Goal: Find specific fact: Find contact information

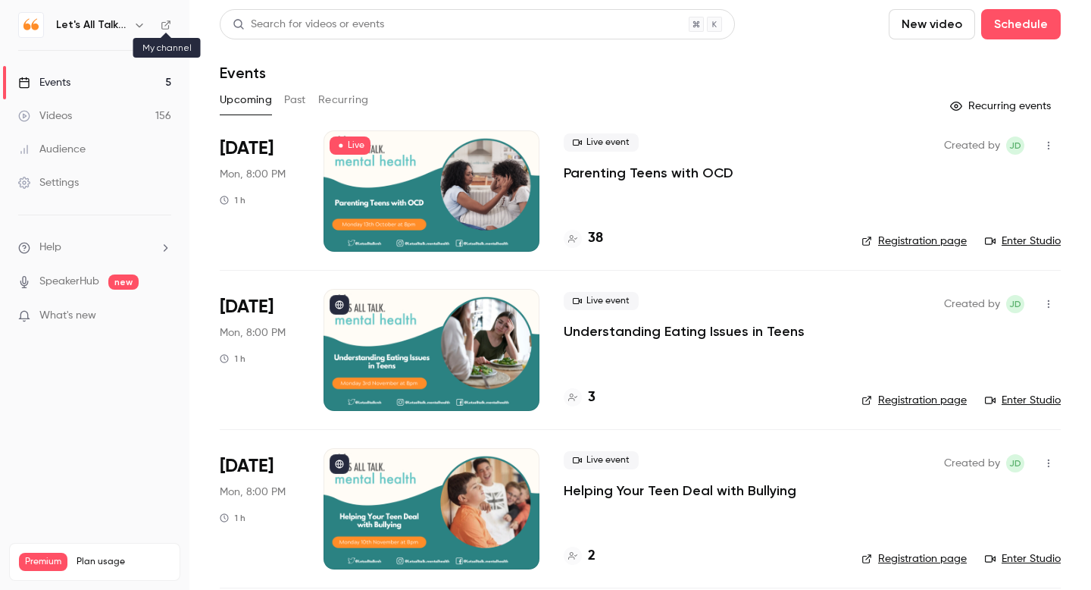
click at [165, 27] on icon at bounding box center [166, 25] width 11 height 11
click at [54, 148] on div "Audience" at bounding box center [51, 149] width 67 height 15
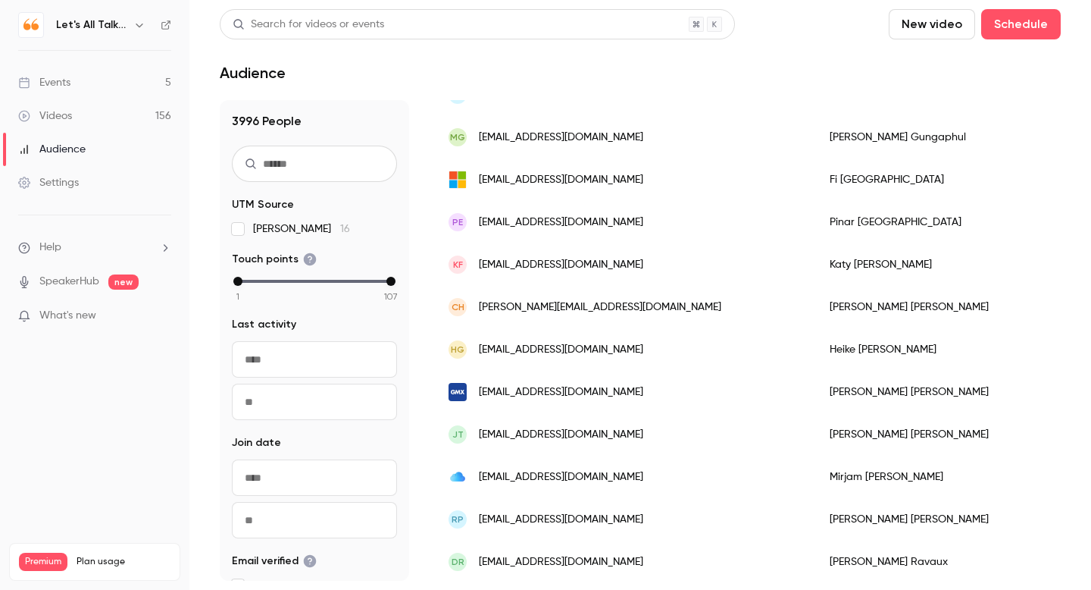
scroll to position [867, 0]
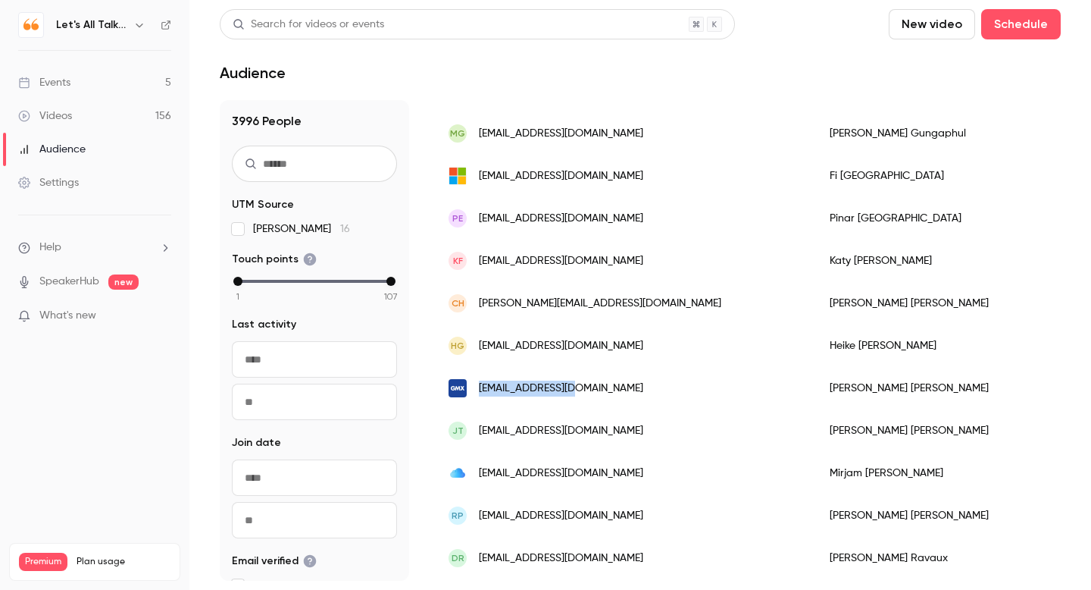
drag, startPoint x: 588, startPoint y: 386, endPoint x: 477, endPoint y: 385, distance: 111.4
click at [477, 385] on div "[EMAIL_ADDRESS][DOMAIN_NAME]" at bounding box center [623, 388] width 381 height 42
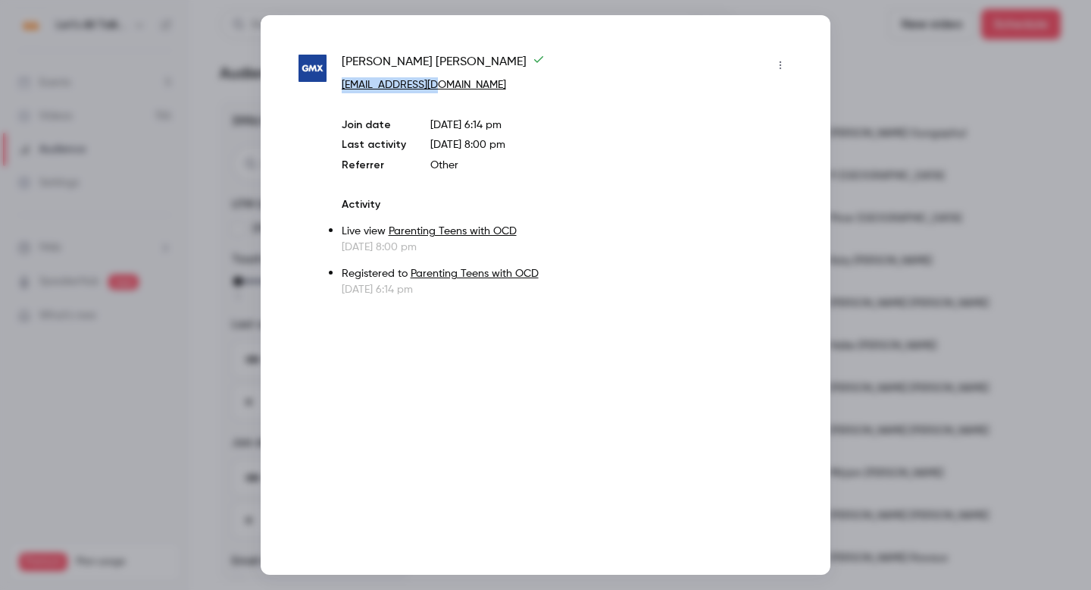
drag, startPoint x: 456, startPoint y: 88, endPoint x: 342, endPoint y: 86, distance: 114.4
click at [342, 86] on p "[EMAIL_ADDRESS][DOMAIN_NAME]" at bounding box center [567, 85] width 451 height 16
copy link "[EMAIL_ADDRESS][DOMAIN_NAME]"
click at [1001, 87] on div at bounding box center [545, 295] width 1091 height 590
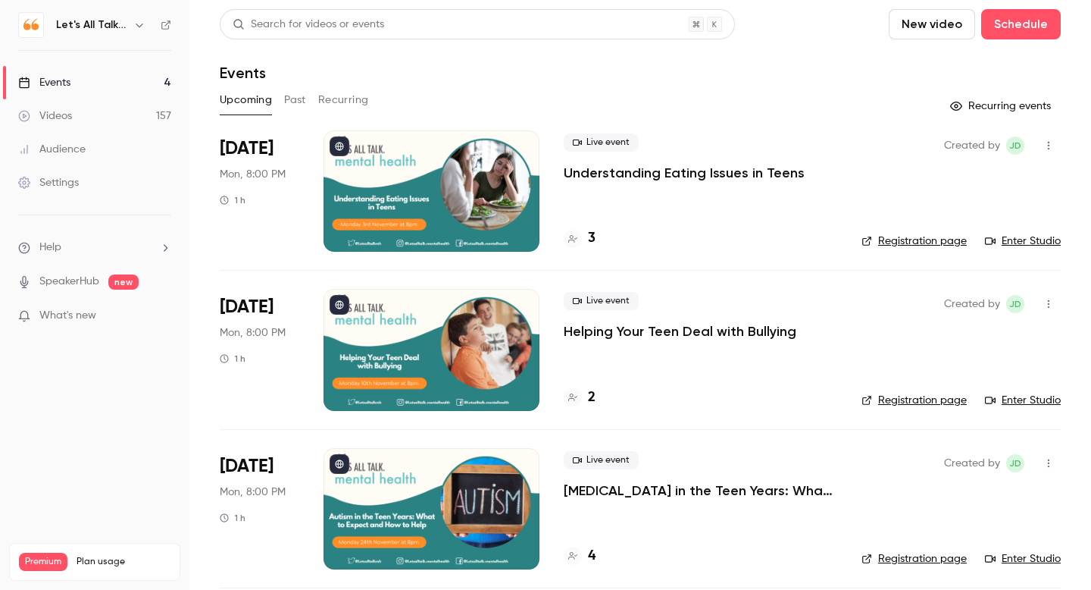
click at [64, 150] on div "Audience" at bounding box center [51, 149] width 67 height 15
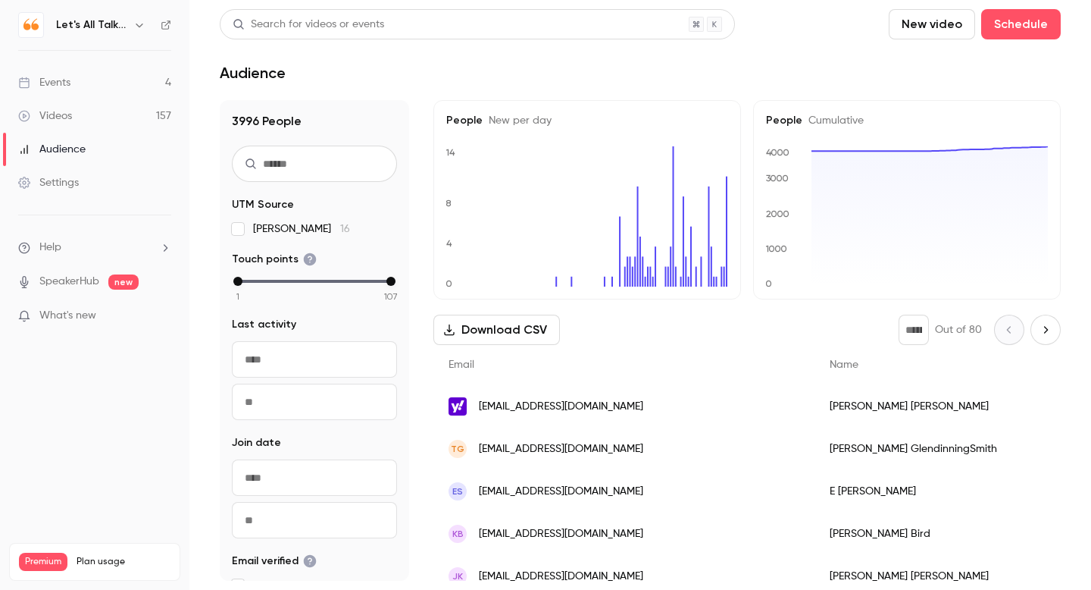
click at [317, 165] on input "text" at bounding box center [314, 163] width 165 height 36
paste input "**********"
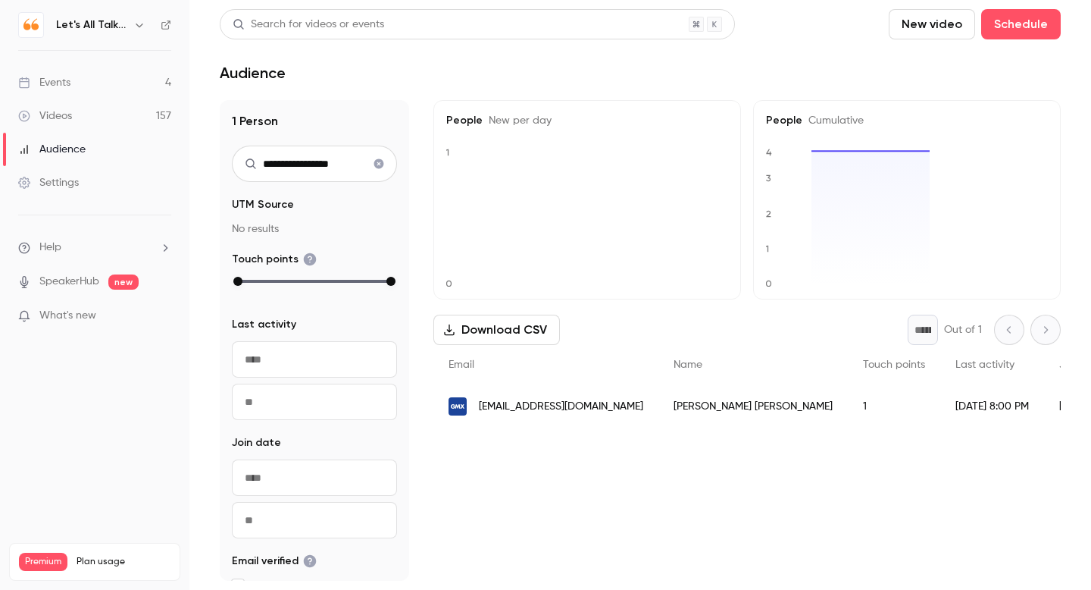
type input "**********"
